Goal: Task Accomplishment & Management: Use online tool/utility

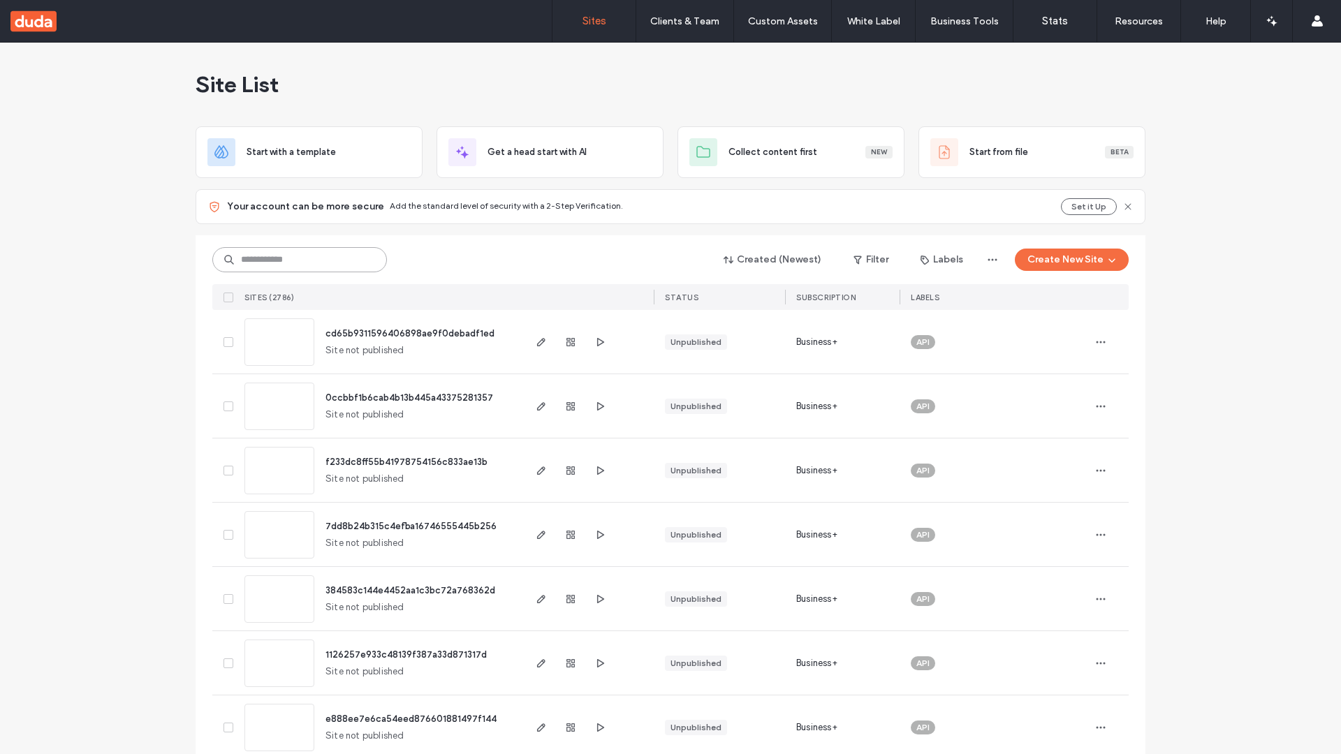
click at [300, 260] on input at bounding box center [299, 259] width 175 height 25
type input "**********"
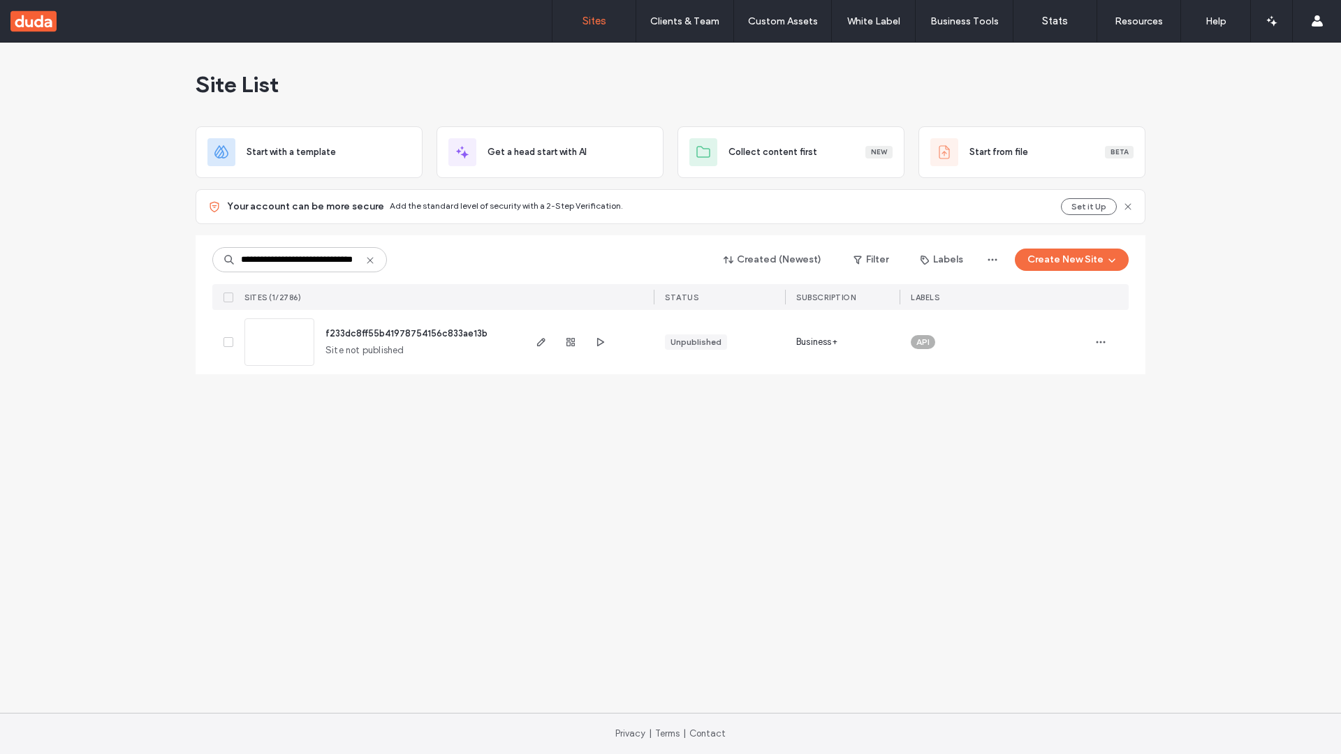
click at [407, 333] on span "f233dc8ff55b41978754156c833ae13b" at bounding box center [406, 333] width 162 height 10
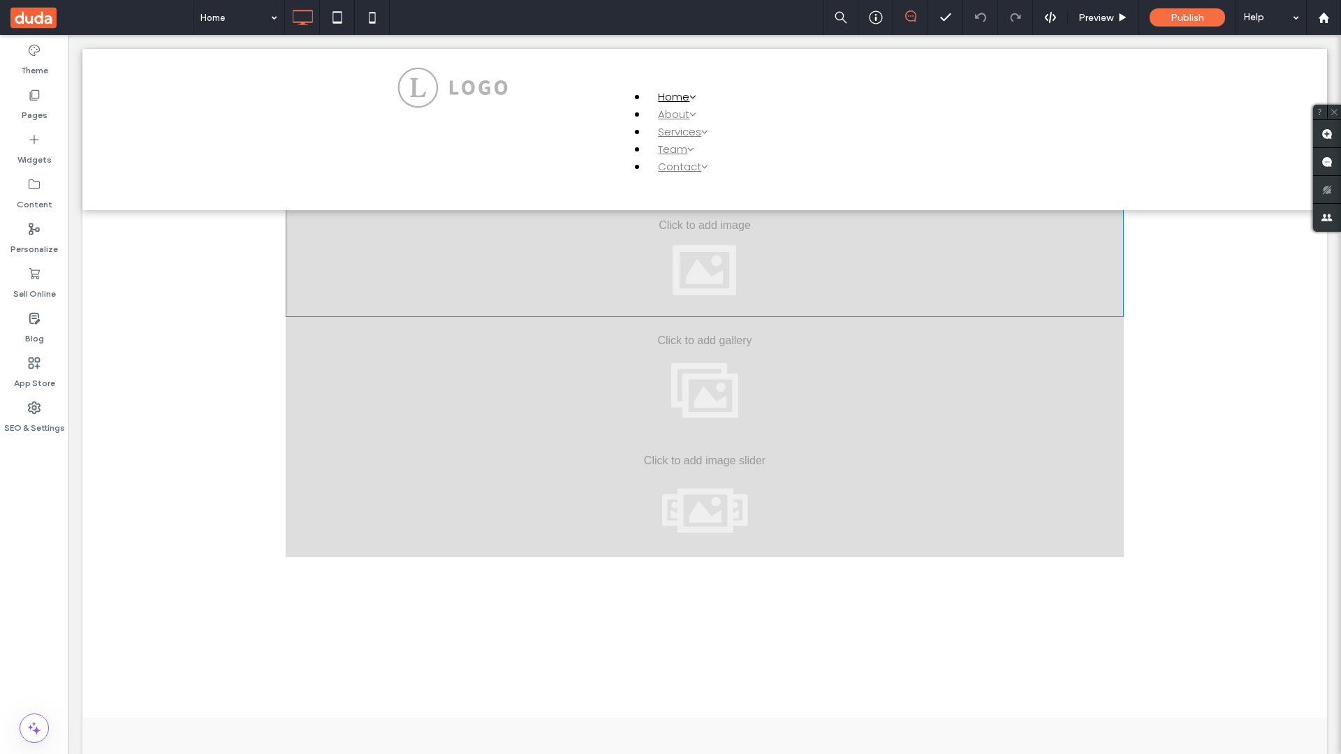
click at [704, 256] on div at bounding box center [705, 257] width 838 height 120
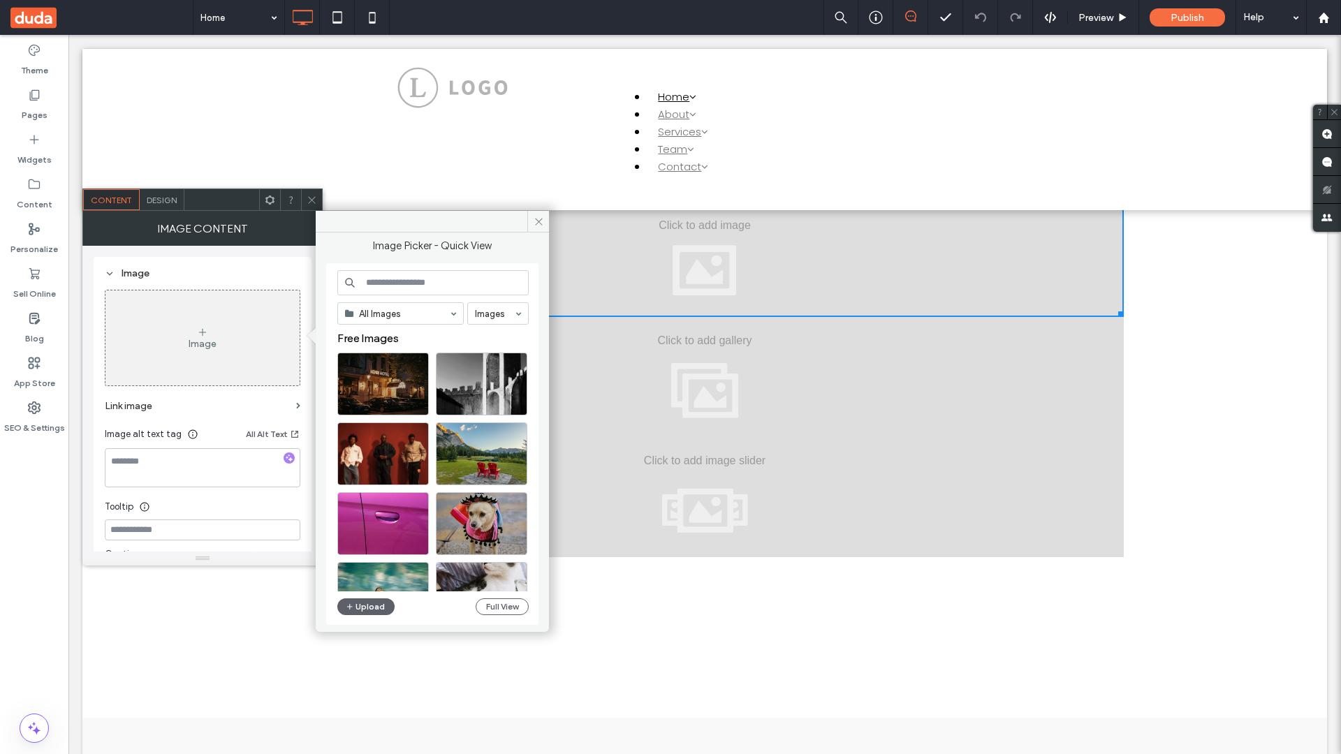
click at [202, 338] on div "Image" at bounding box center [203, 344] width 28 height 12
click at [501, 607] on button "Full View" at bounding box center [501, 606] width 53 height 17
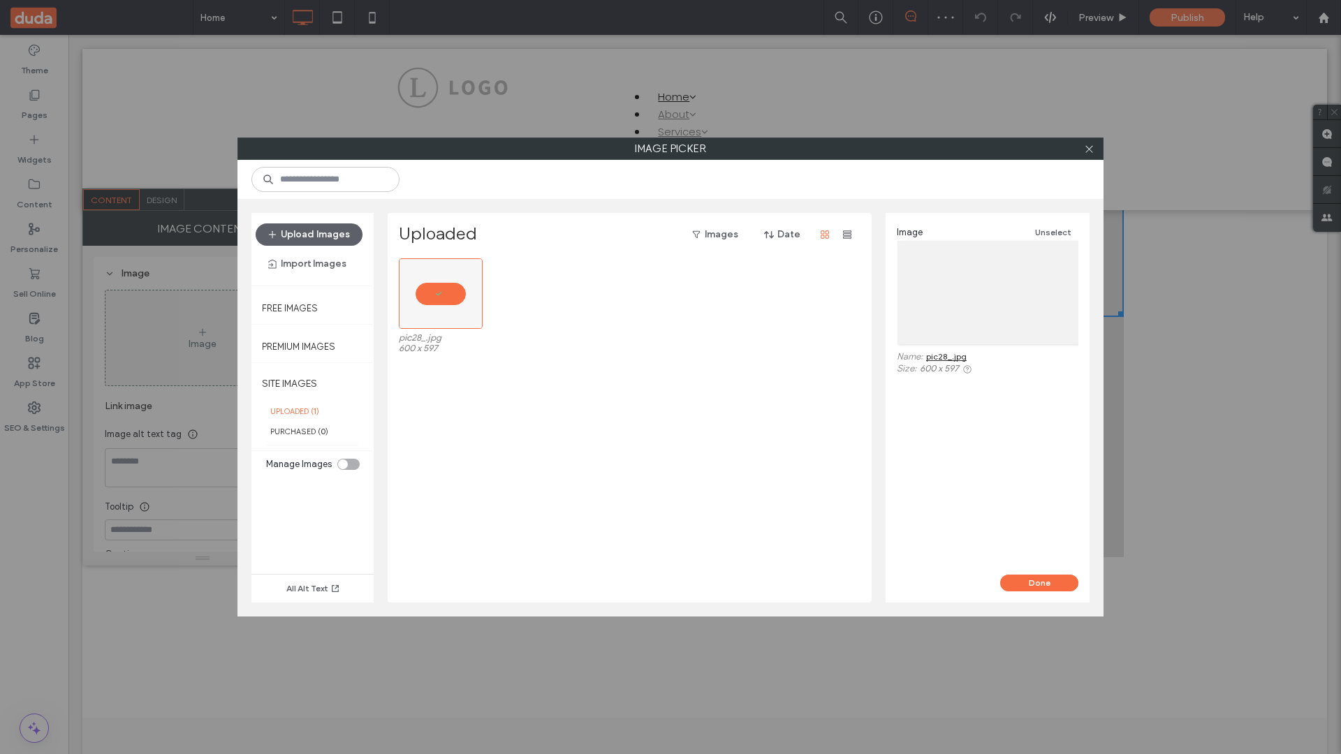
click at [1039, 583] on button "Done" at bounding box center [1039, 583] width 78 height 17
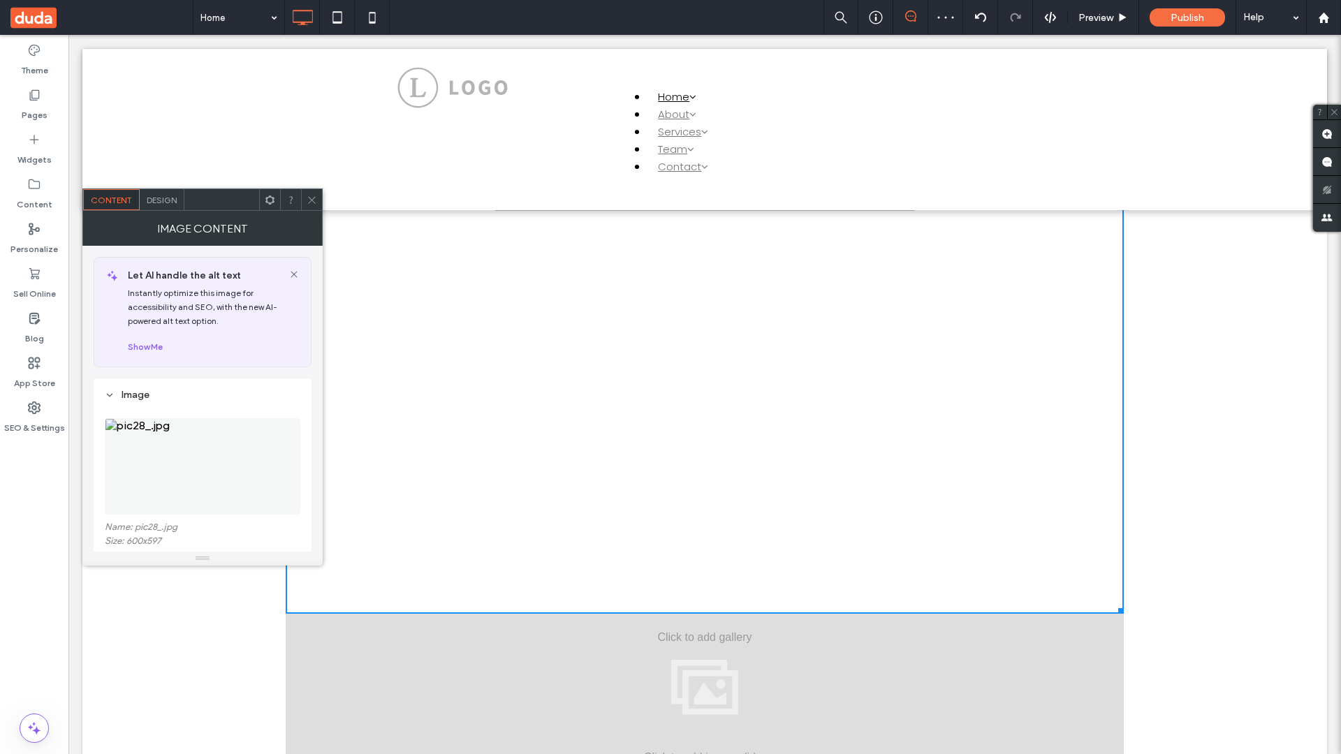
click at [101, 17] on span at bounding box center [101, 17] width 182 height 35
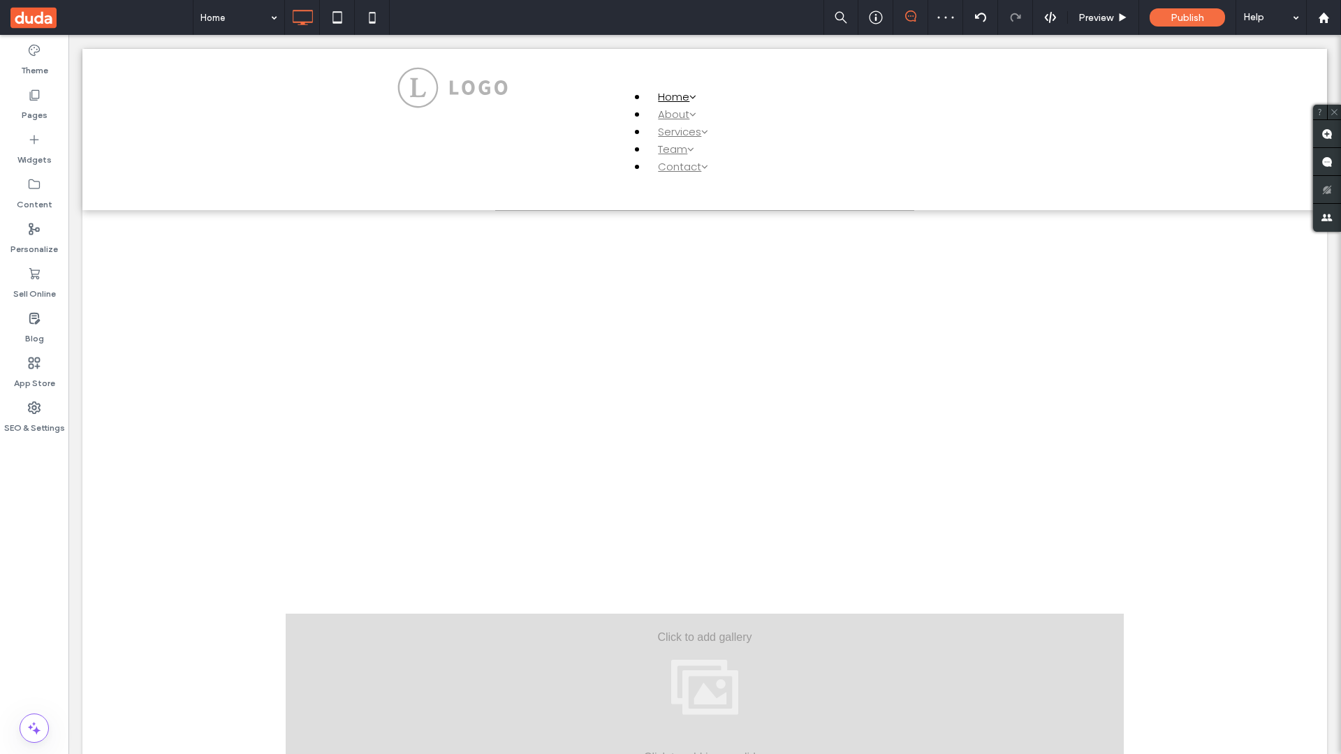
scroll to position [696, 0]
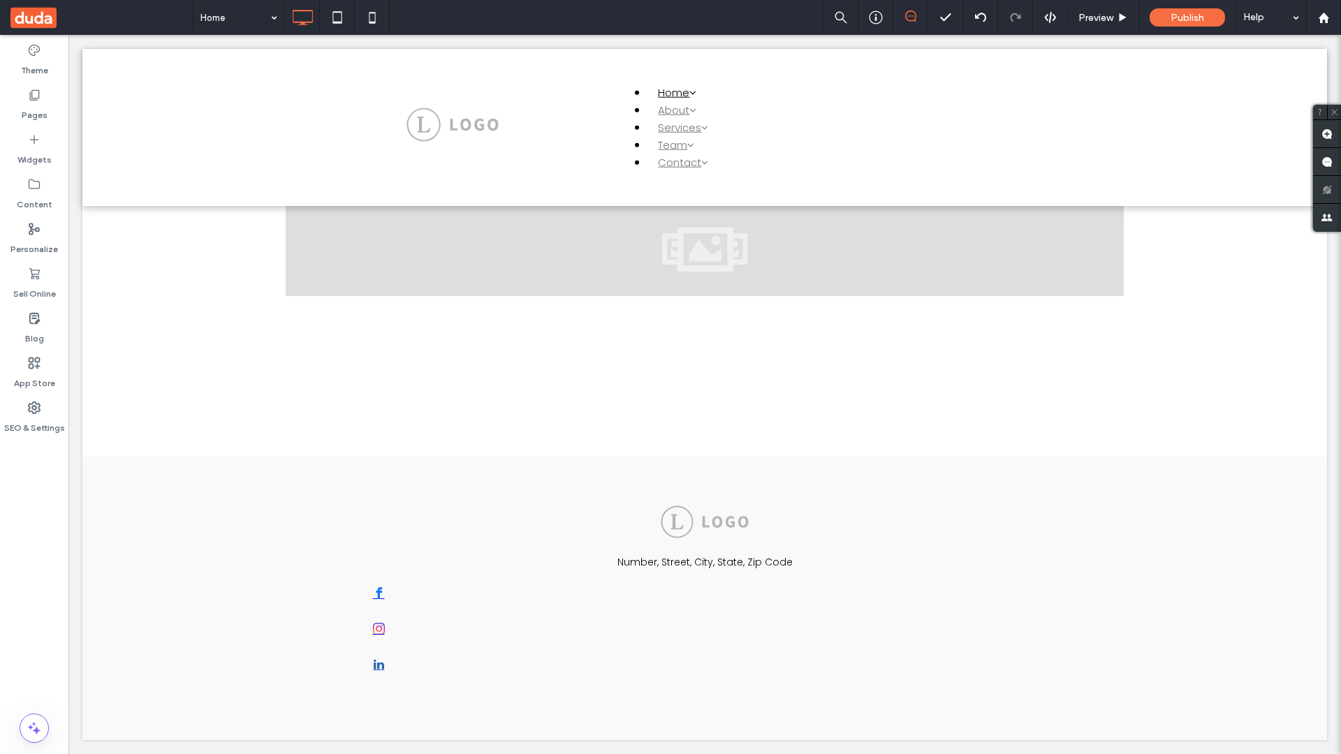
click at [704, 176] on div at bounding box center [705, 116] width 838 height 120
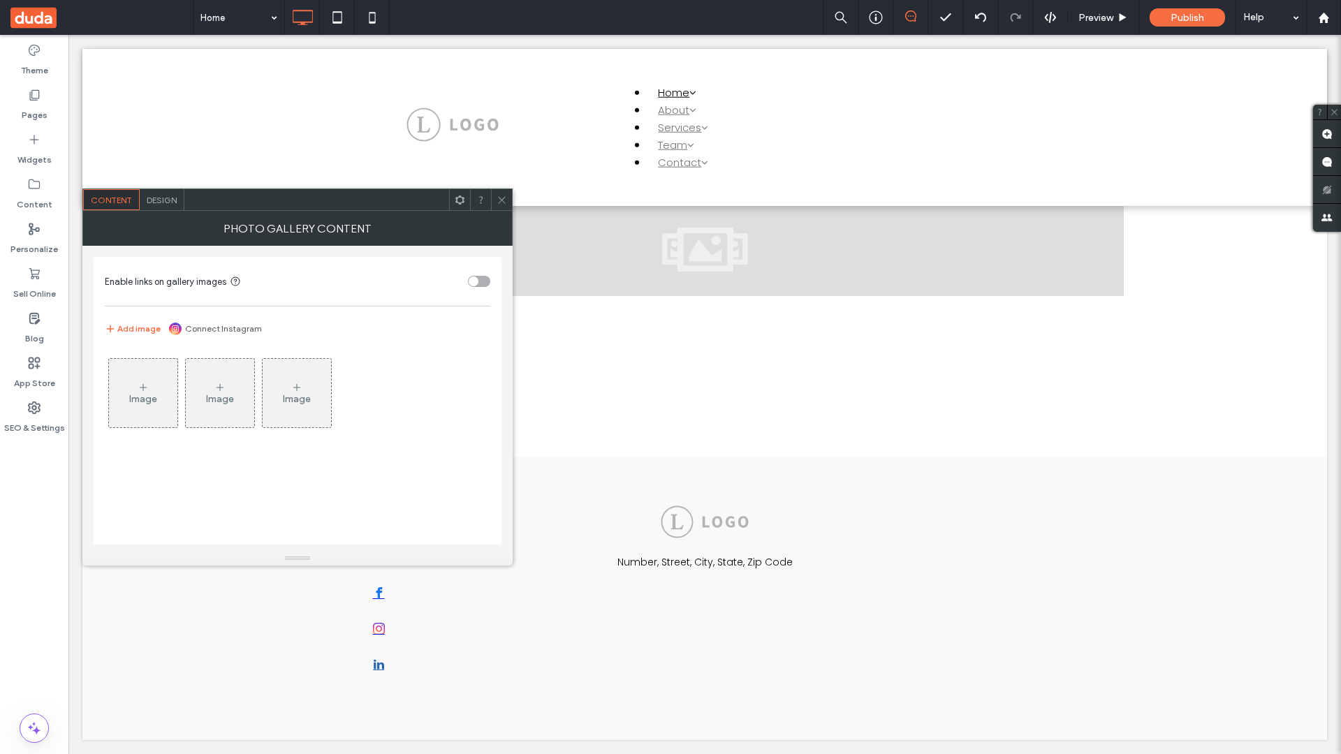
click at [143, 393] on div "Image" at bounding box center [143, 399] width 28 height 12
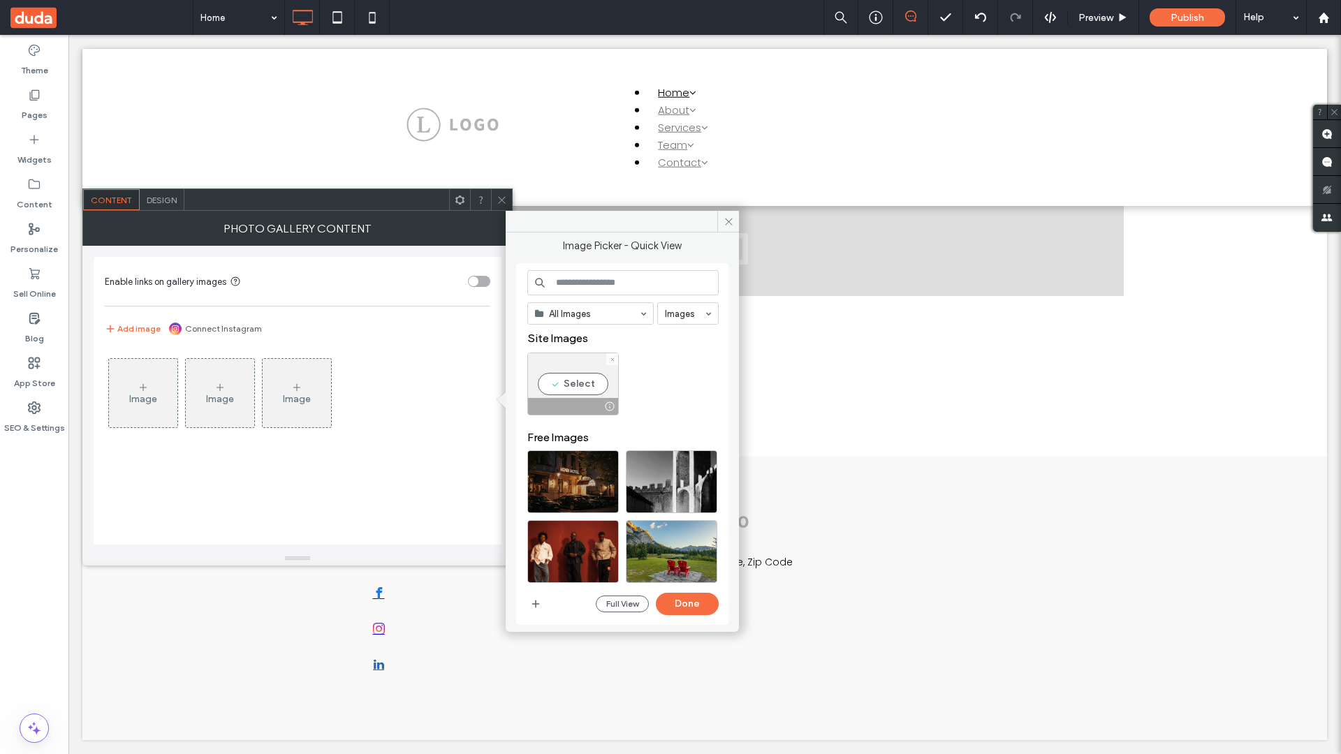
click at [573, 384] on div "Select" at bounding box center [572, 384] width 91 height 63
click at [687, 604] on button "Done" at bounding box center [687, 604] width 63 height 22
